Goal: Task Accomplishment & Management: Use online tool/utility

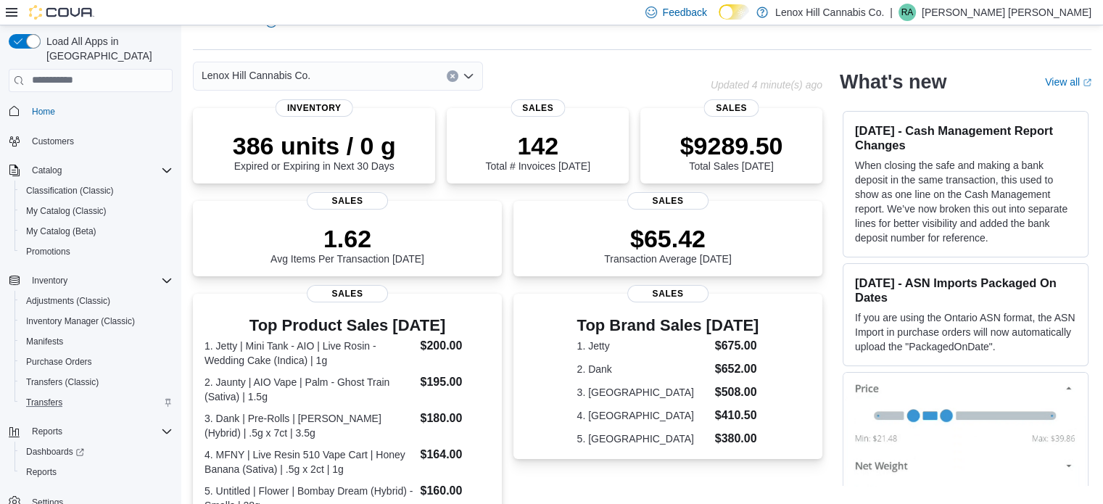
scroll to position [6, 0]
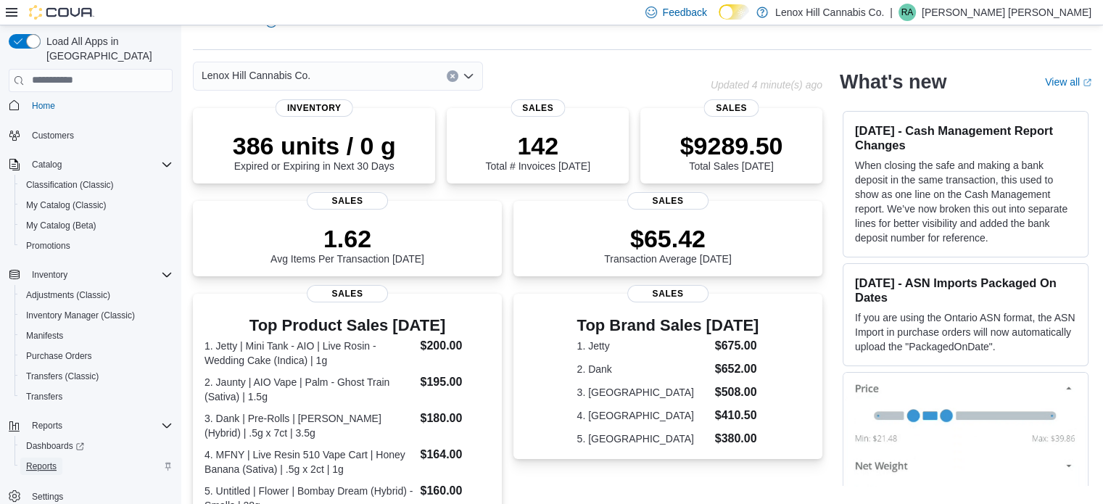
click at [35, 460] on span "Reports" at bounding box center [41, 466] width 30 height 12
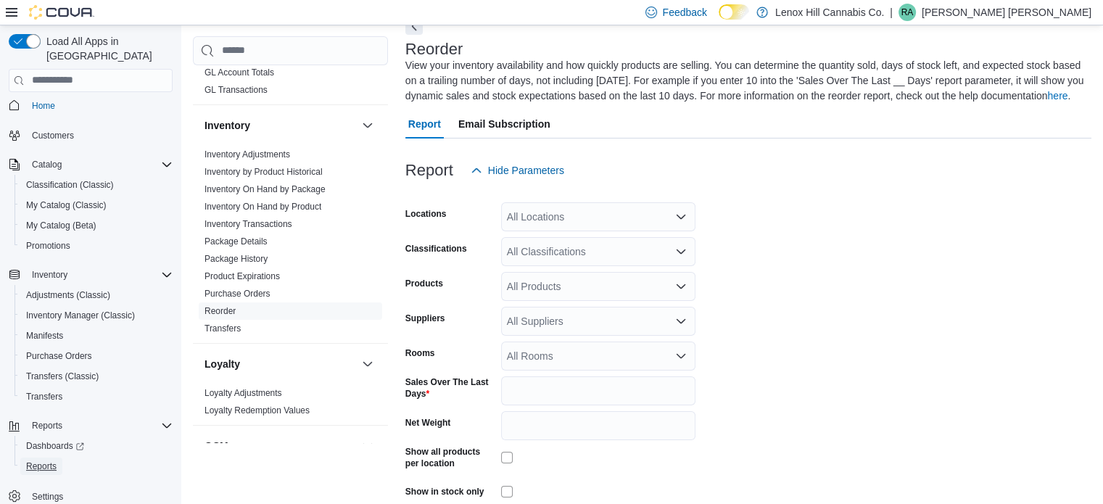
scroll to position [207, 0]
click at [228, 306] on link "Reorder" at bounding box center [219, 309] width 31 height 10
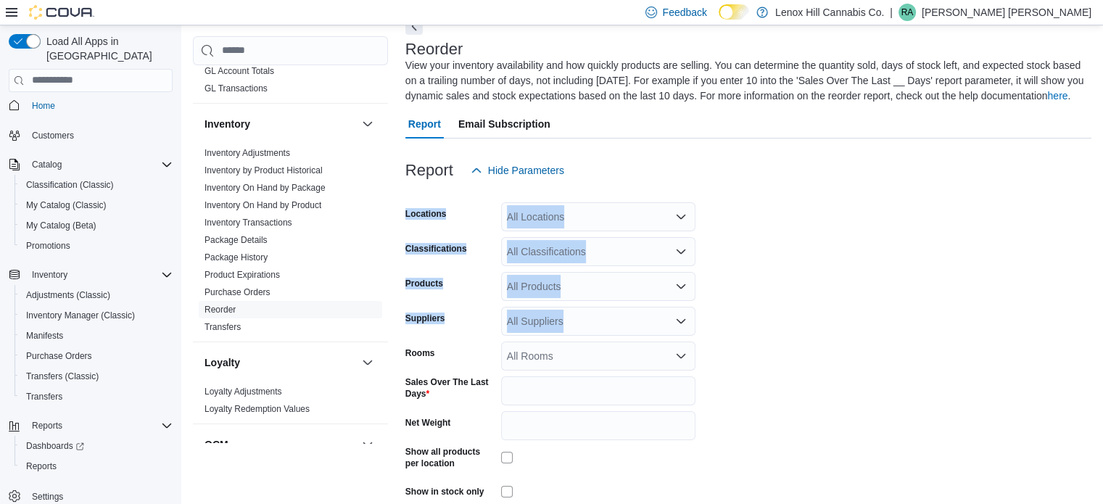
drag, startPoint x: 613, startPoint y: 212, endPoint x: 618, endPoint y: 334, distance: 122.6
click at [618, 334] on form "Locations All Locations Classifications All Classifications Products All Produc…" at bounding box center [748, 364] width 686 height 358
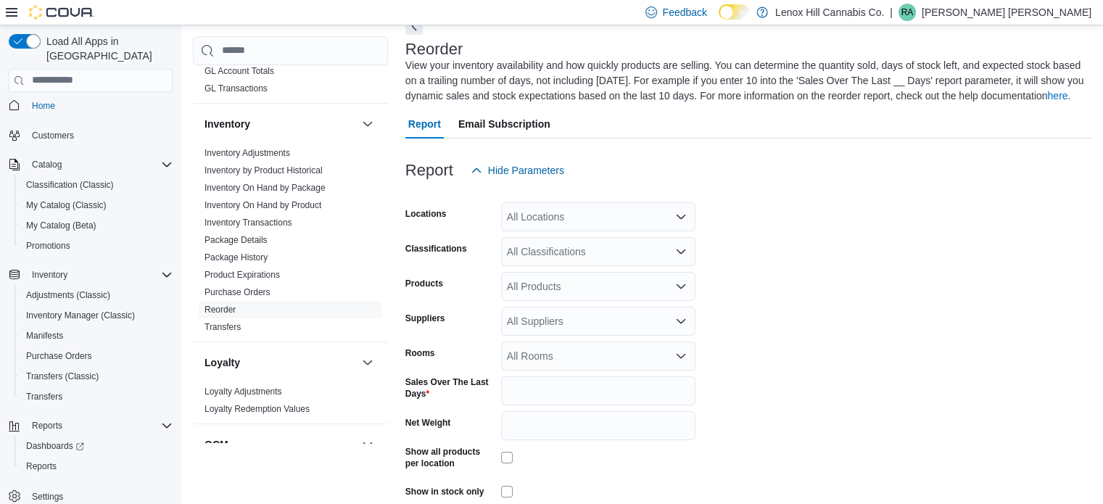
click at [736, 359] on form "Locations All Locations Classifications All Classifications Products All Produc…" at bounding box center [748, 364] width 686 height 358
click at [542, 423] on form "Locations All Locations Classifications All Classifications Products All Produc…" at bounding box center [748, 364] width 686 height 358
click at [539, 405] on input "*" at bounding box center [598, 390] width 194 height 29
click at [522, 430] on input "Net Weight" at bounding box center [598, 425] width 194 height 29
click at [532, 398] on input "*" at bounding box center [598, 390] width 194 height 29
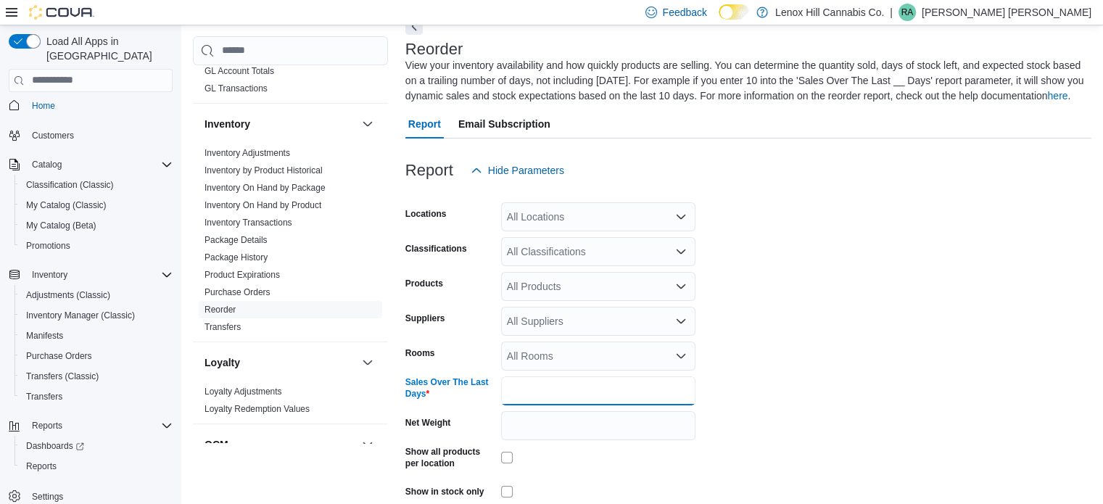
click at [532, 398] on input "*" at bounding box center [598, 390] width 194 height 29
type input "**"
click at [478, 399] on label "Sales Over The Last Days" at bounding box center [450, 387] width 90 height 23
click at [501, 405] on input "**" at bounding box center [598, 390] width 194 height 29
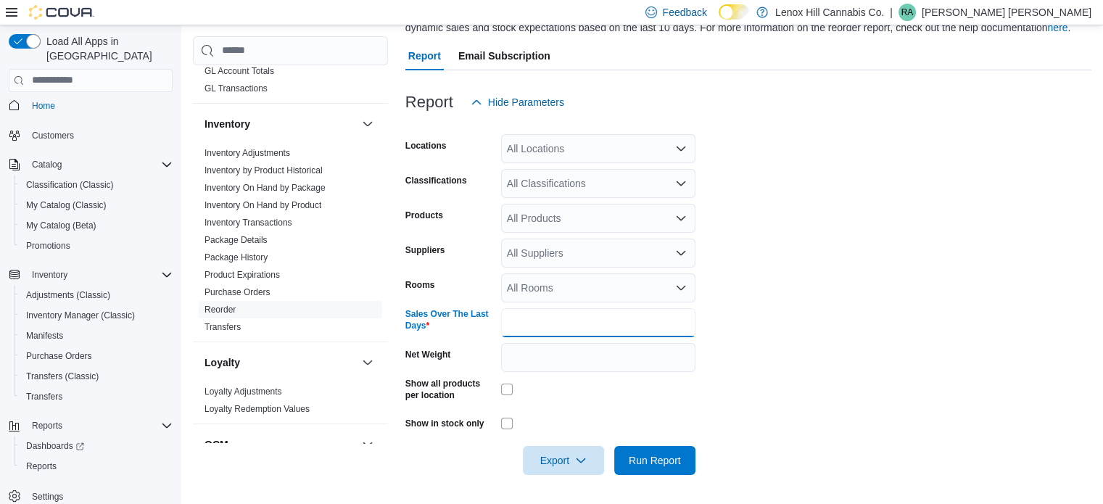
scroll to position [156, 0]
click at [533, 469] on span "Export" at bounding box center [563, 459] width 64 height 29
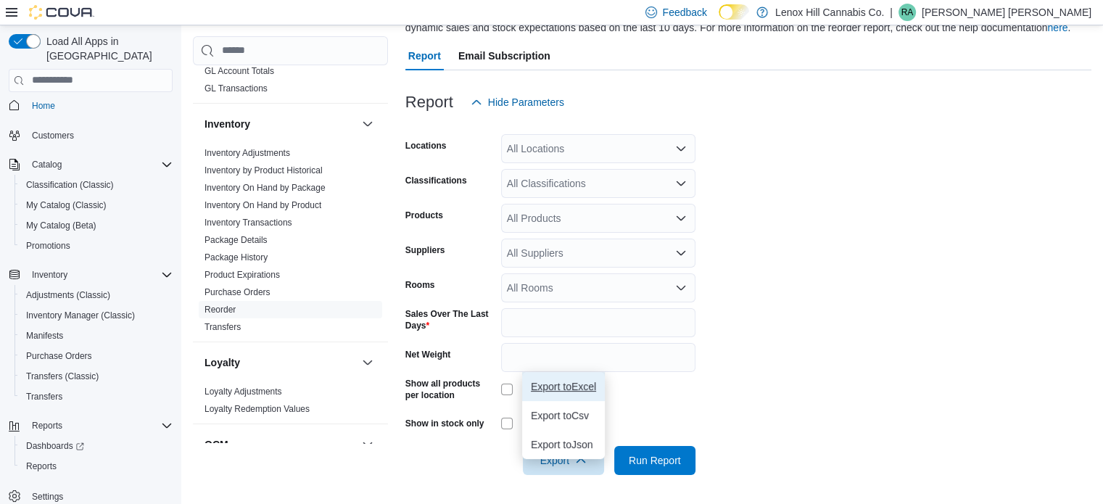
click at [558, 381] on span "Export to Excel" at bounding box center [563, 387] width 65 height 12
click at [563, 381] on span "Export to Excel" at bounding box center [563, 387] width 65 height 12
click at [567, 381] on span "Export to Excel" at bounding box center [563, 387] width 65 height 12
click at [592, 381] on span "Export to Excel" at bounding box center [563, 387] width 65 height 12
click at [397, 116] on div "Customer Customer Queue Discounts & Promotions Discounts Promotion Details Prom…" at bounding box center [642, 220] width 898 height 543
